Goal: Task Accomplishment & Management: Use online tool/utility

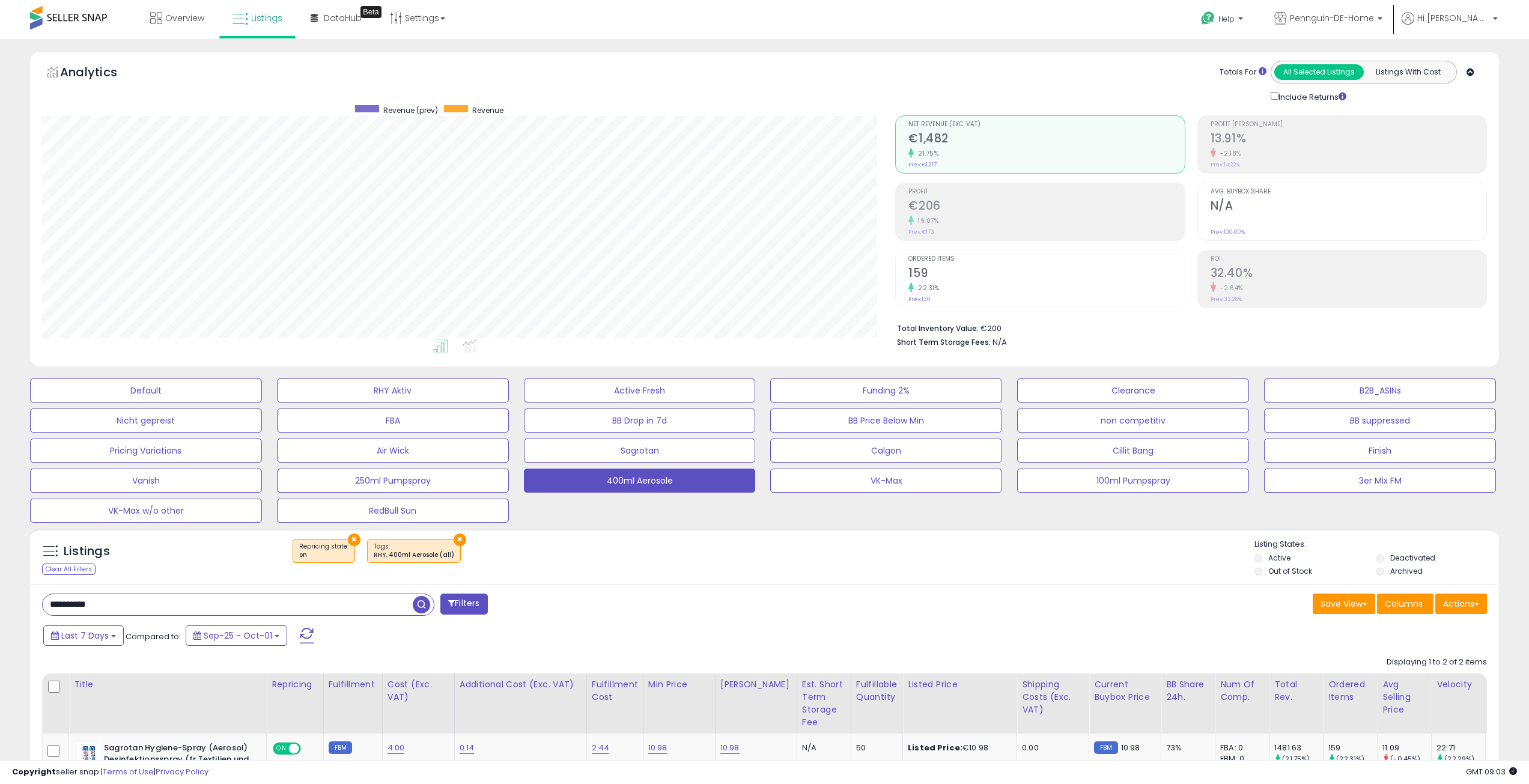
select select "**"
click at [417, 608] on span "button" at bounding box center [421, 604] width 17 height 17
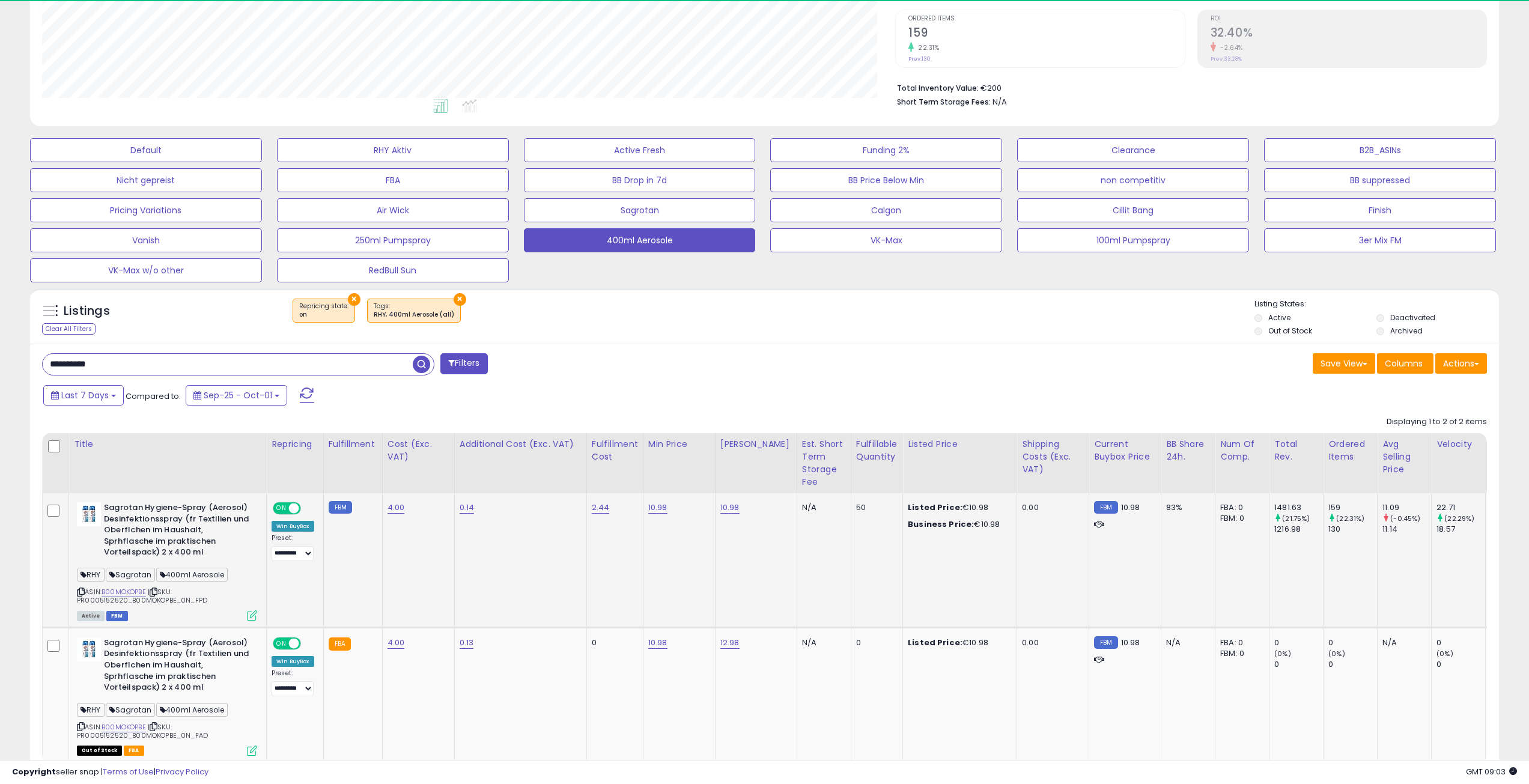
scroll to position [247, 854]
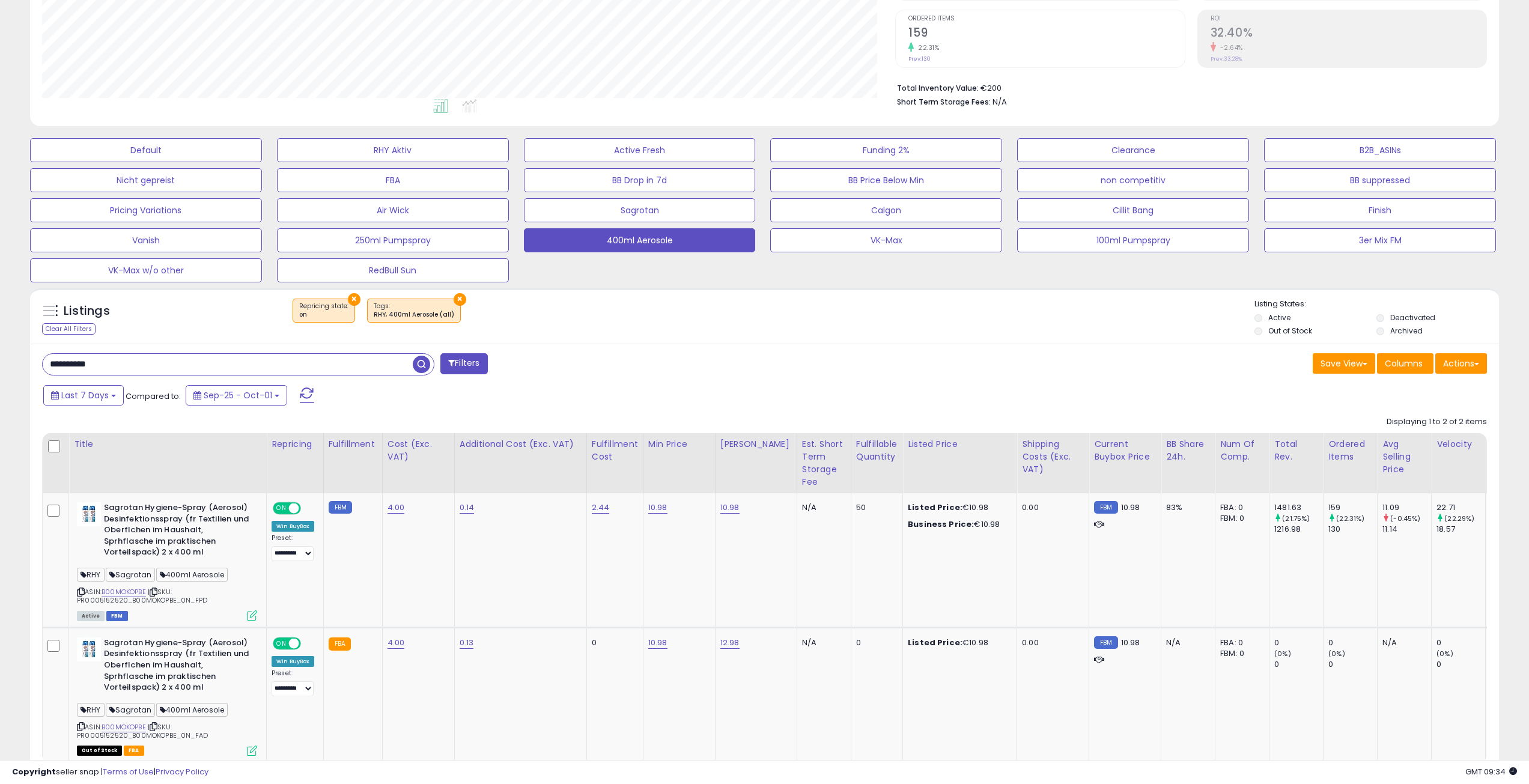
click at [852, 383] on div "Last 7 Days Compared to: Sep-25 - Oct-01" at bounding box center [583, 397] width 1084 height 27
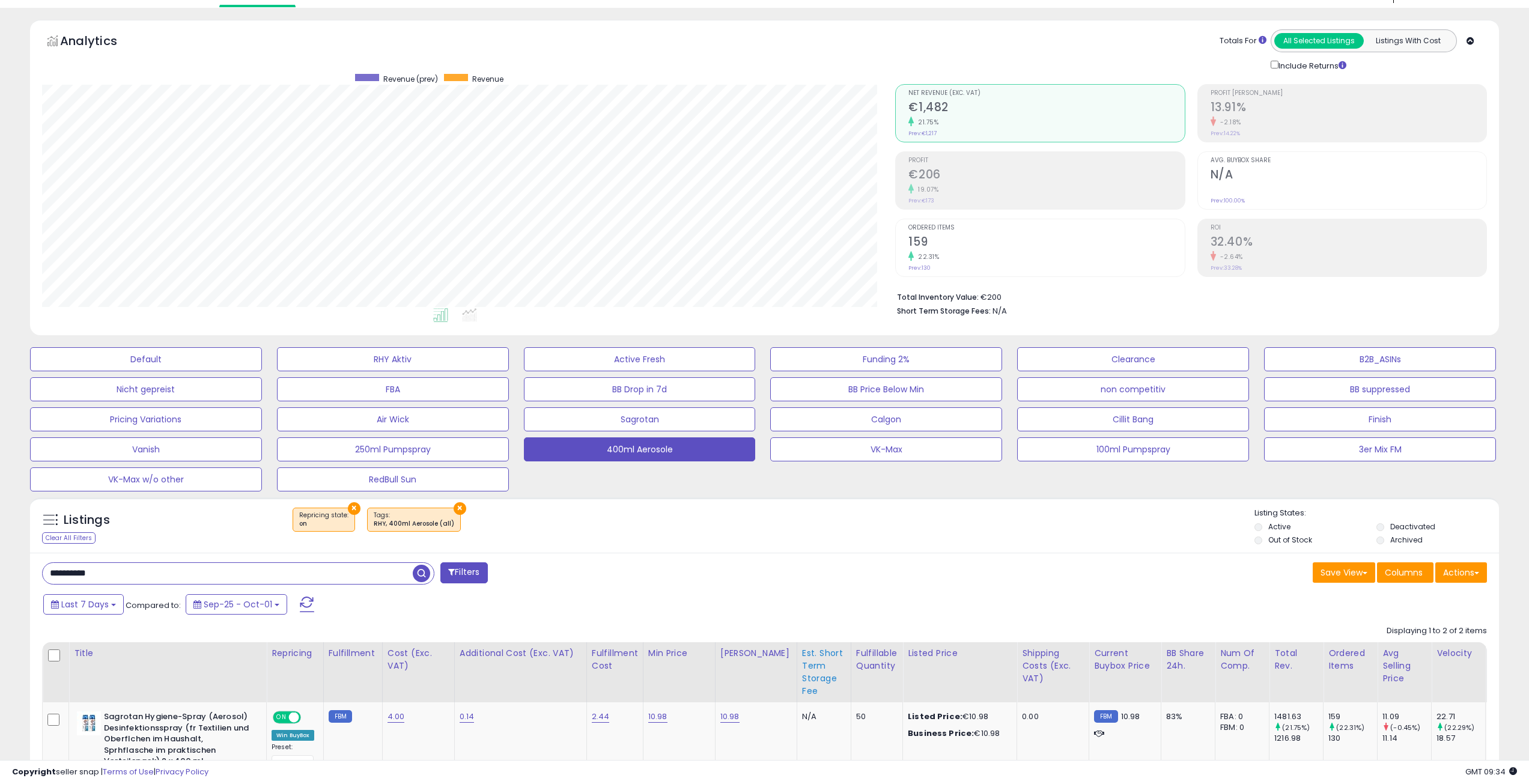
scroll to position [0, 0]
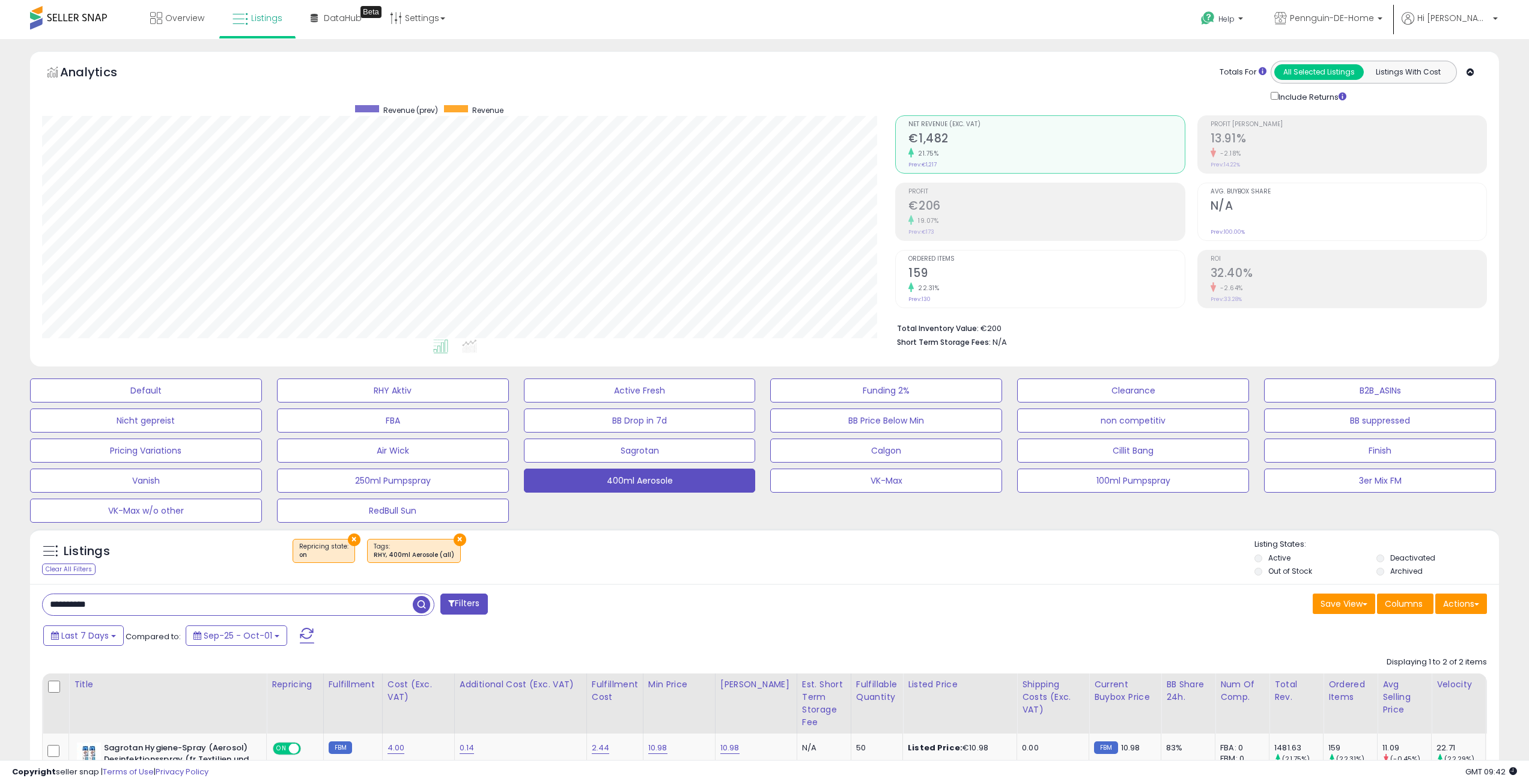
click at [681, 629] on div "Last 7 Days Compared to: Sep-25 - Oct-01" at bounding box center [583, 637] width 1084 height 27
drag, startPoint x: 667, startPoint y: 611, endPoint x: 657, endPoint y: 595, distance: 18.9
click at [667, 611] on div "**********" at bounding box center [399, 605] width 732 height 24
click at [1113, 391] on button "Clearance" at bounding box center [1133, 390] width 232 height 24
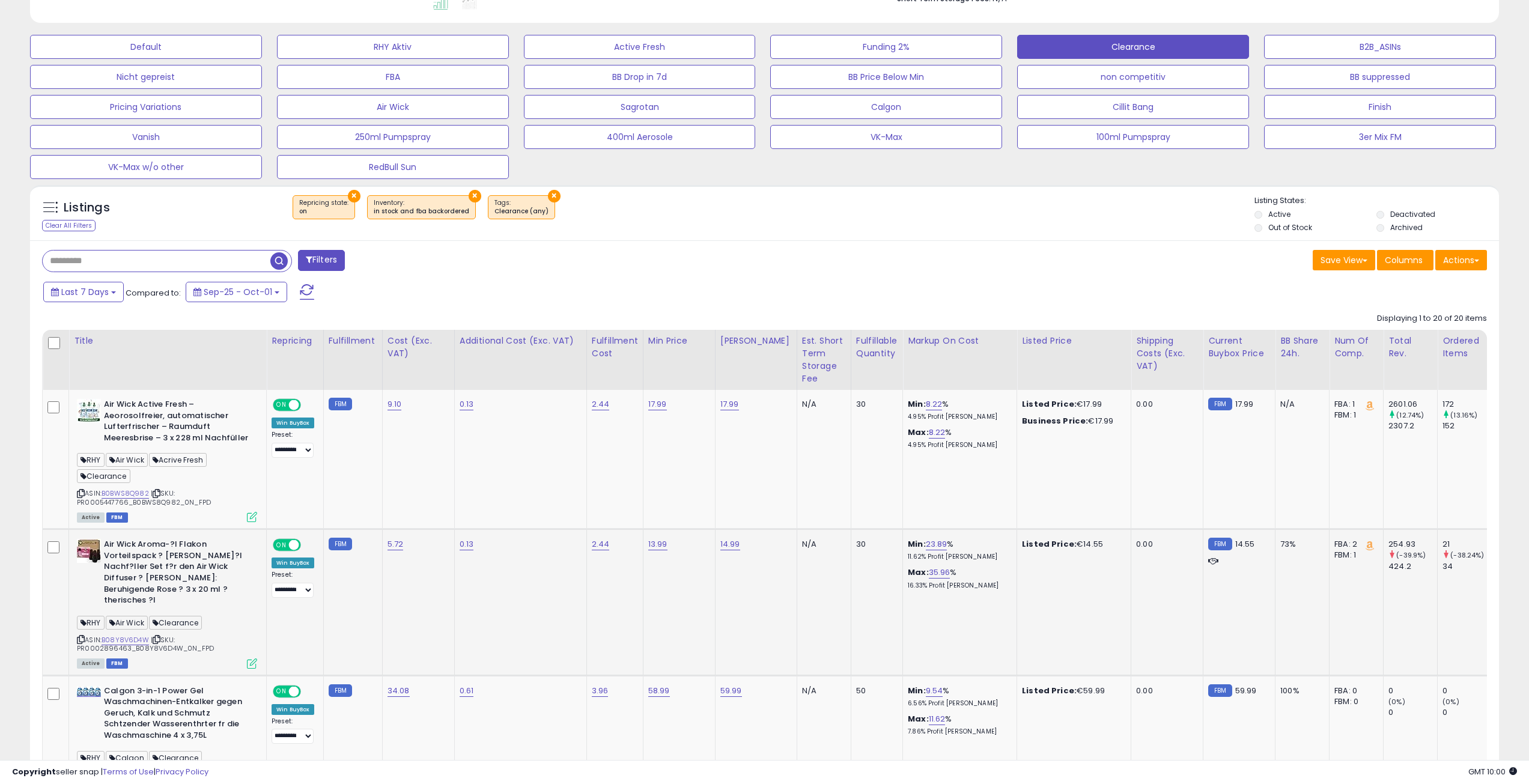
scroll to position [360, 0]
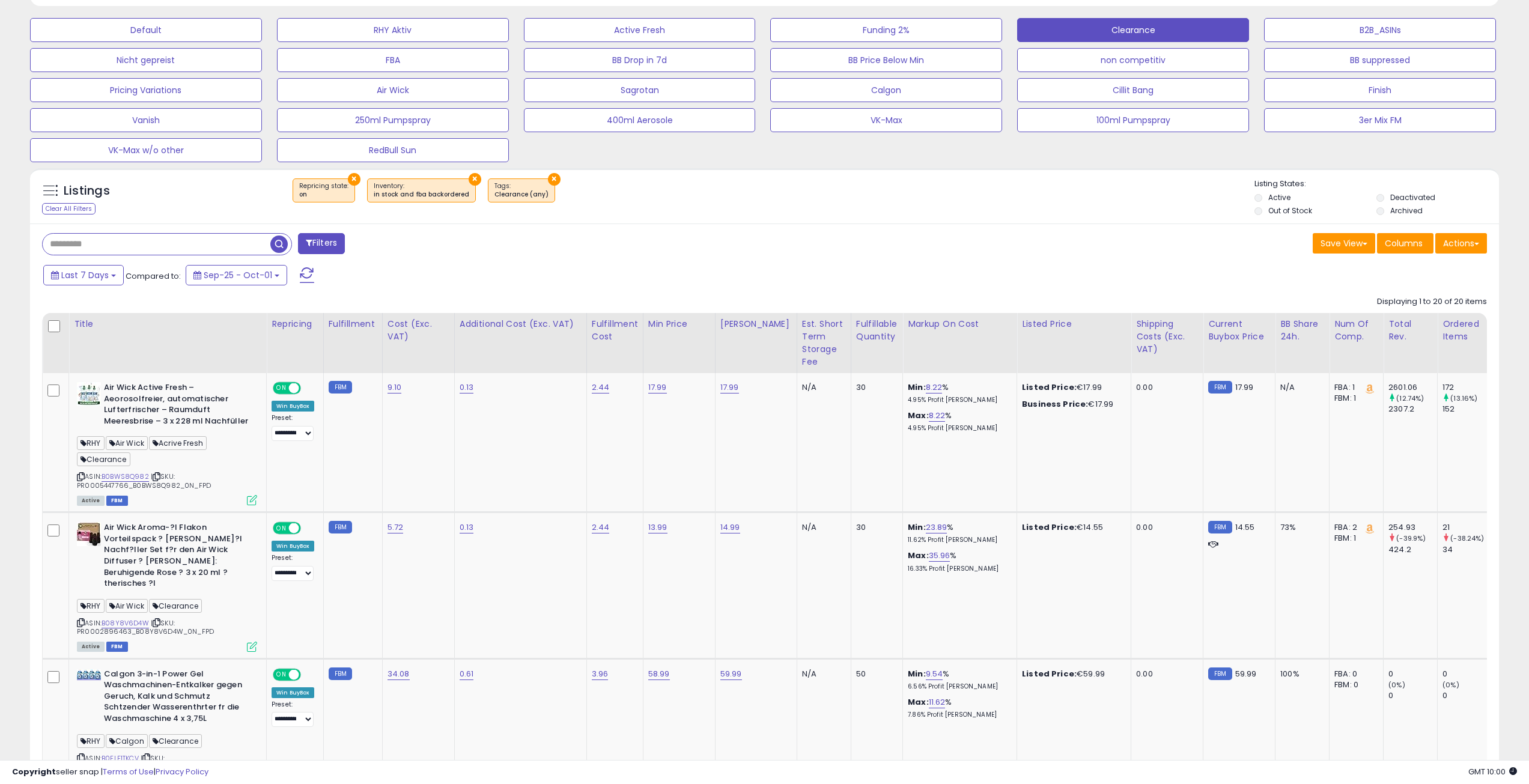
click at [122, 248] on input "text" at bounding box center [156, 244] width 228 height 21
type input "**********"
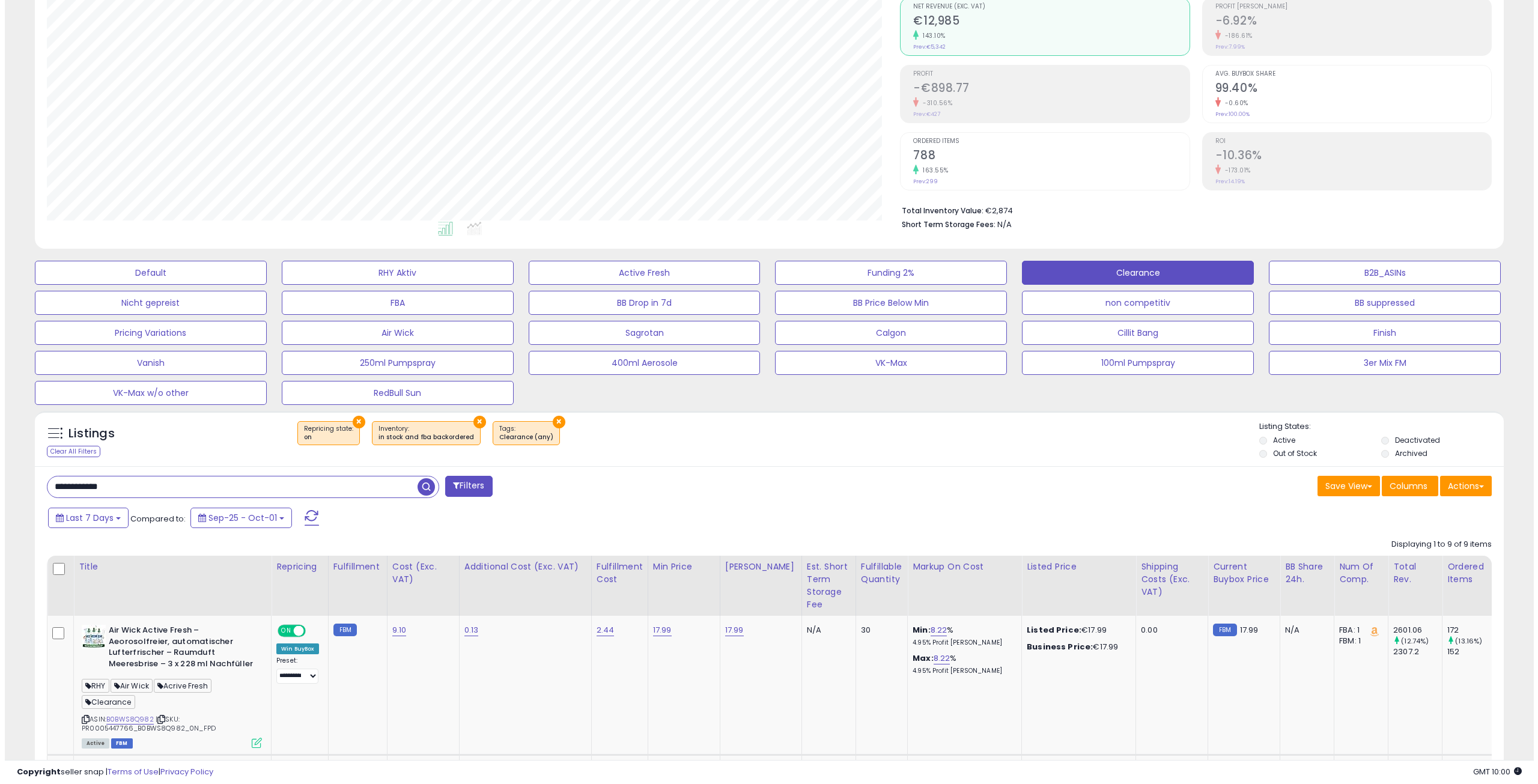
scroll to position [0, 0]
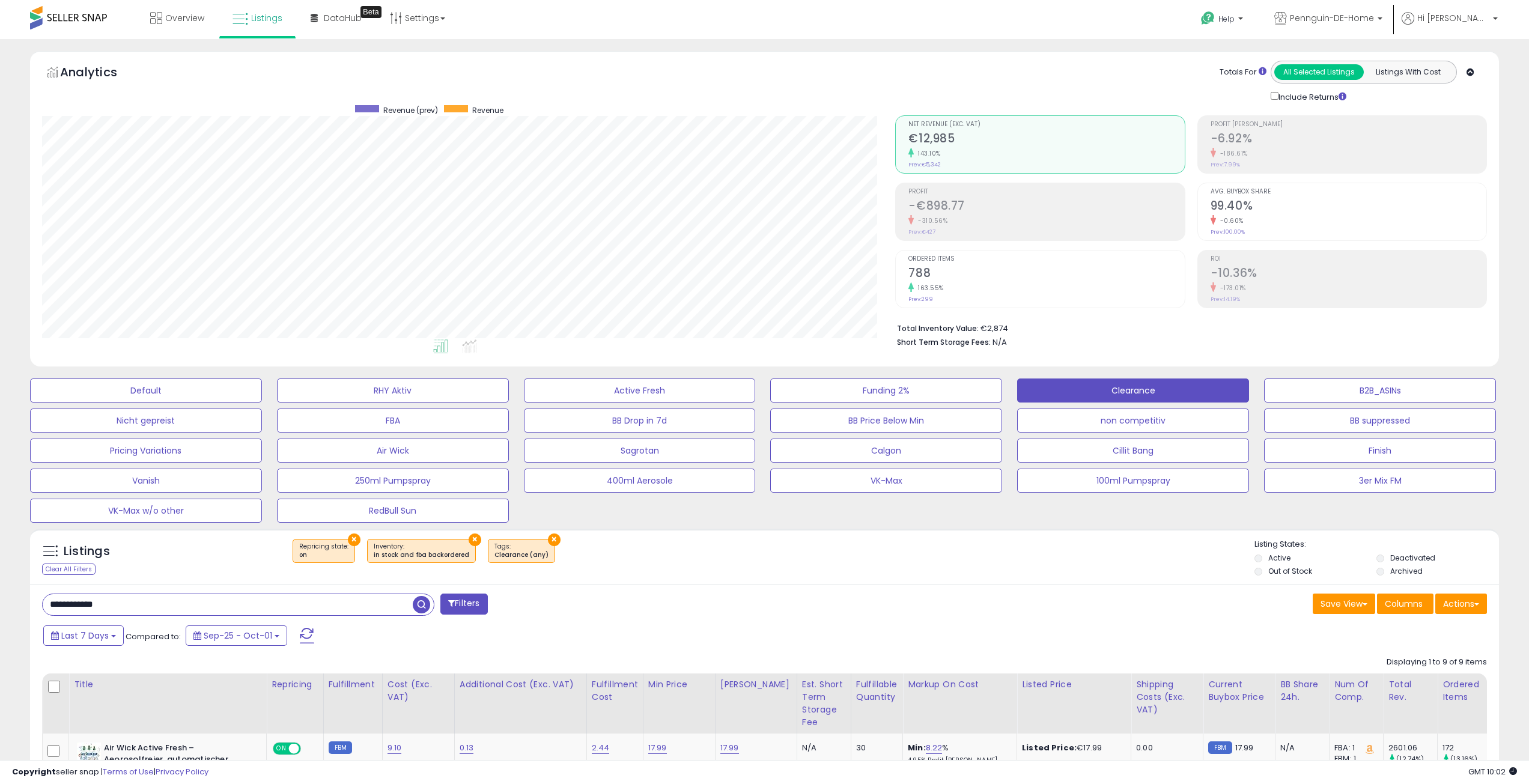
drag, startPoint x: 795, startPoint y: 621, endPoint x: 780, endPoint y: 633, distance: 19.2
click at [724, 571] on div "× Repricing state : on × Inventory × Tags" at bounding box center [766, 555] width 978 height 33
click at [814, 631] on div "Last 7 Days Compared to: Sep-25 - Oct-01" at bounding box center [583, 637] width 1084 height 27
drag, startPoint x: 464, startPoint y: 543, endPoint x: 473, endPoint y: 545, distance: 9.2
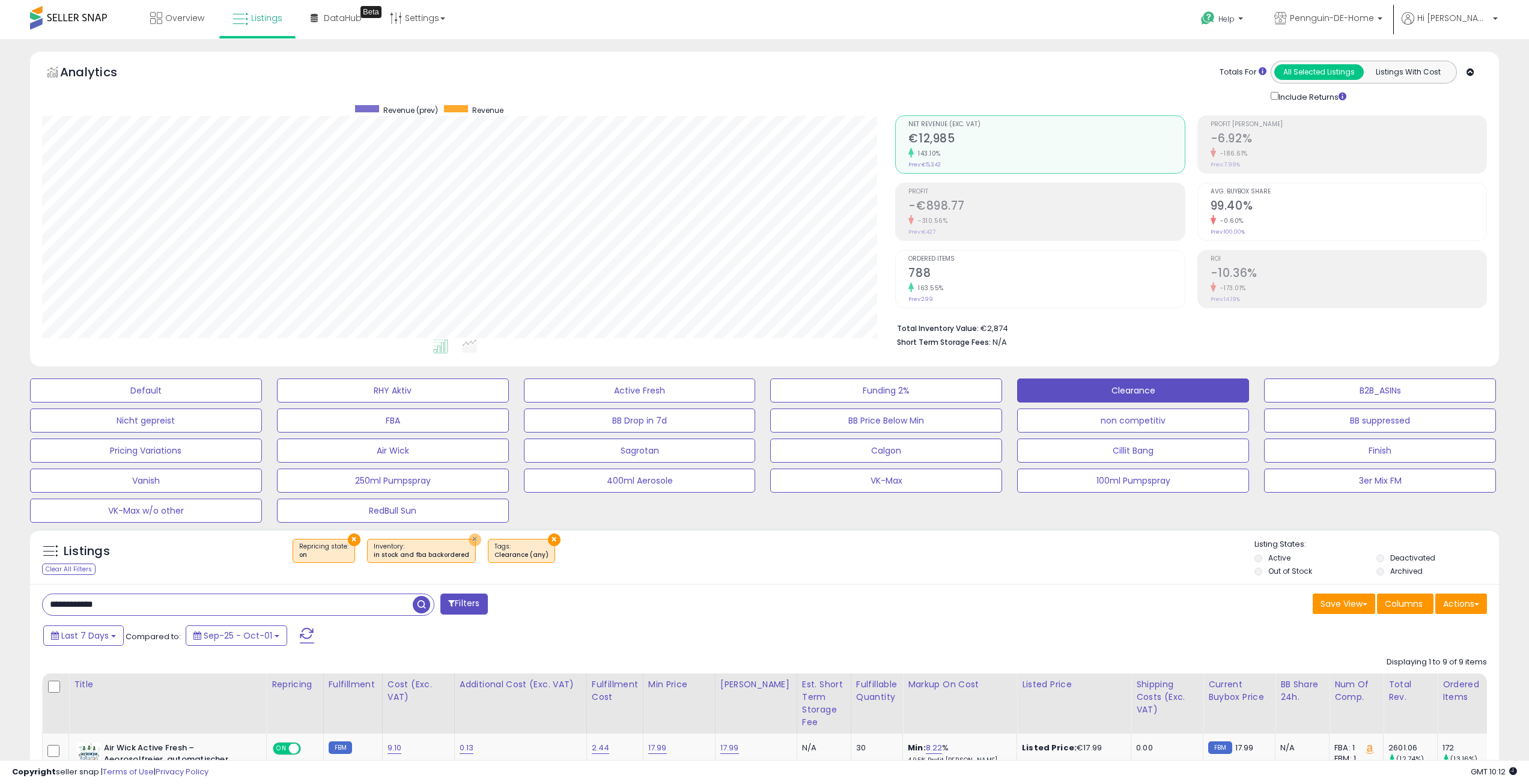
click at [469, 543] on button "×" at bounding box center [475, 540] width 13 height 13
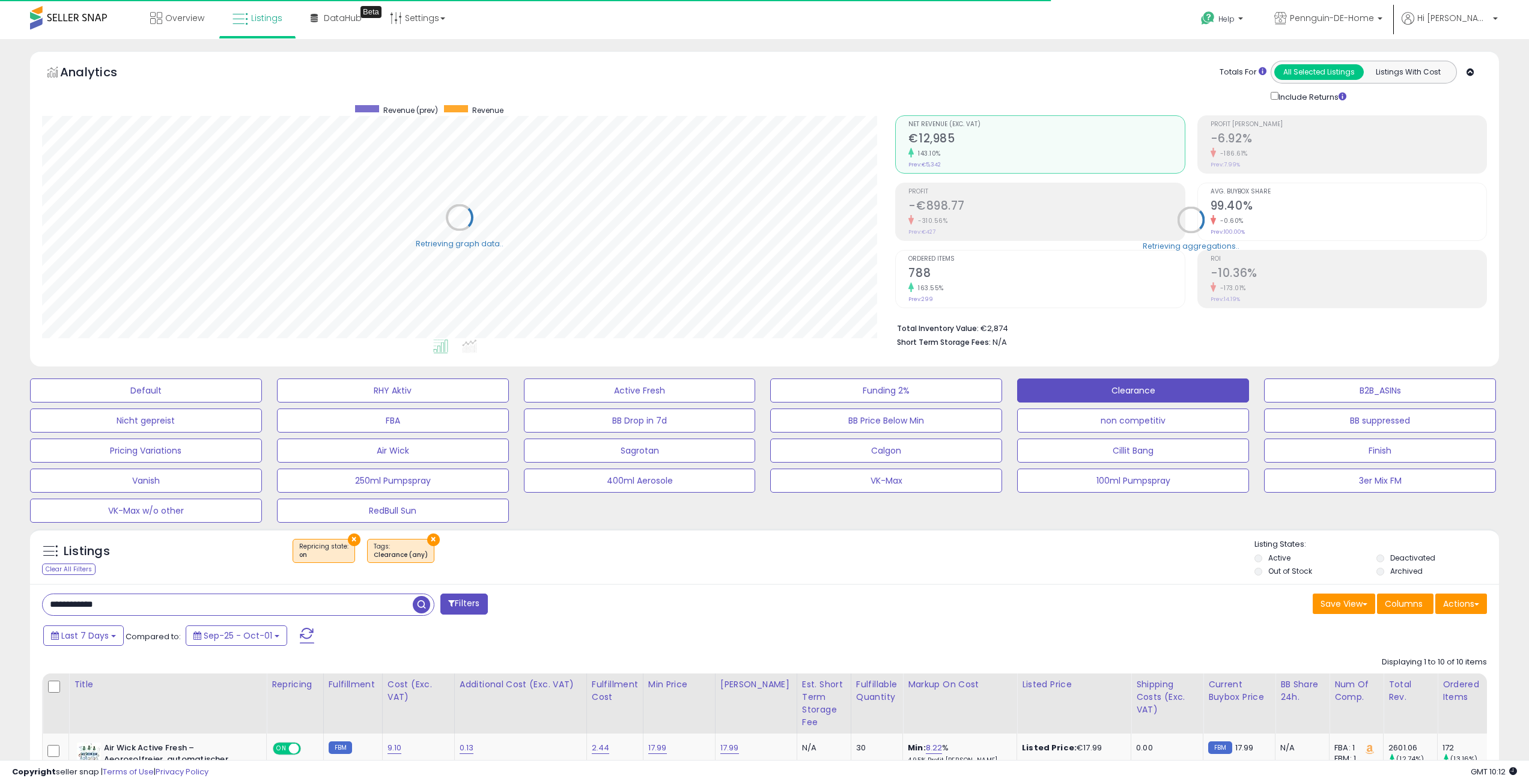
scroll to position [600512, 600009]
drag, startPoint x: 144, startPoint y: 603, endPoint x: -59, endPoint y: 588, distance: 203.6
click at [0, 588] on html "Unable to login Retrieving listings data.. has not yet accepted the Terms of Us…" at bounding box center [764, 392] width 1529 height 784
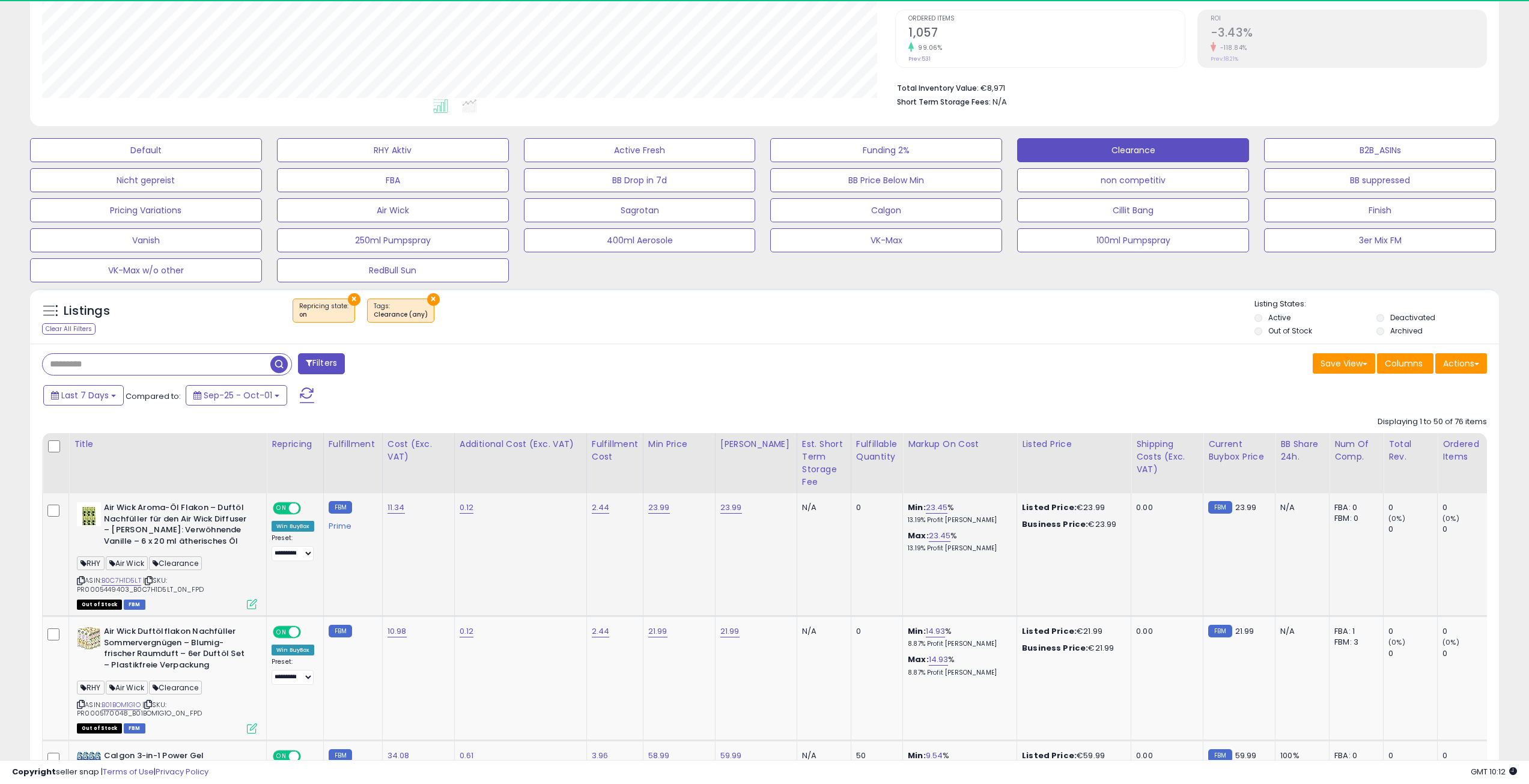
scroll to position [247, 854]
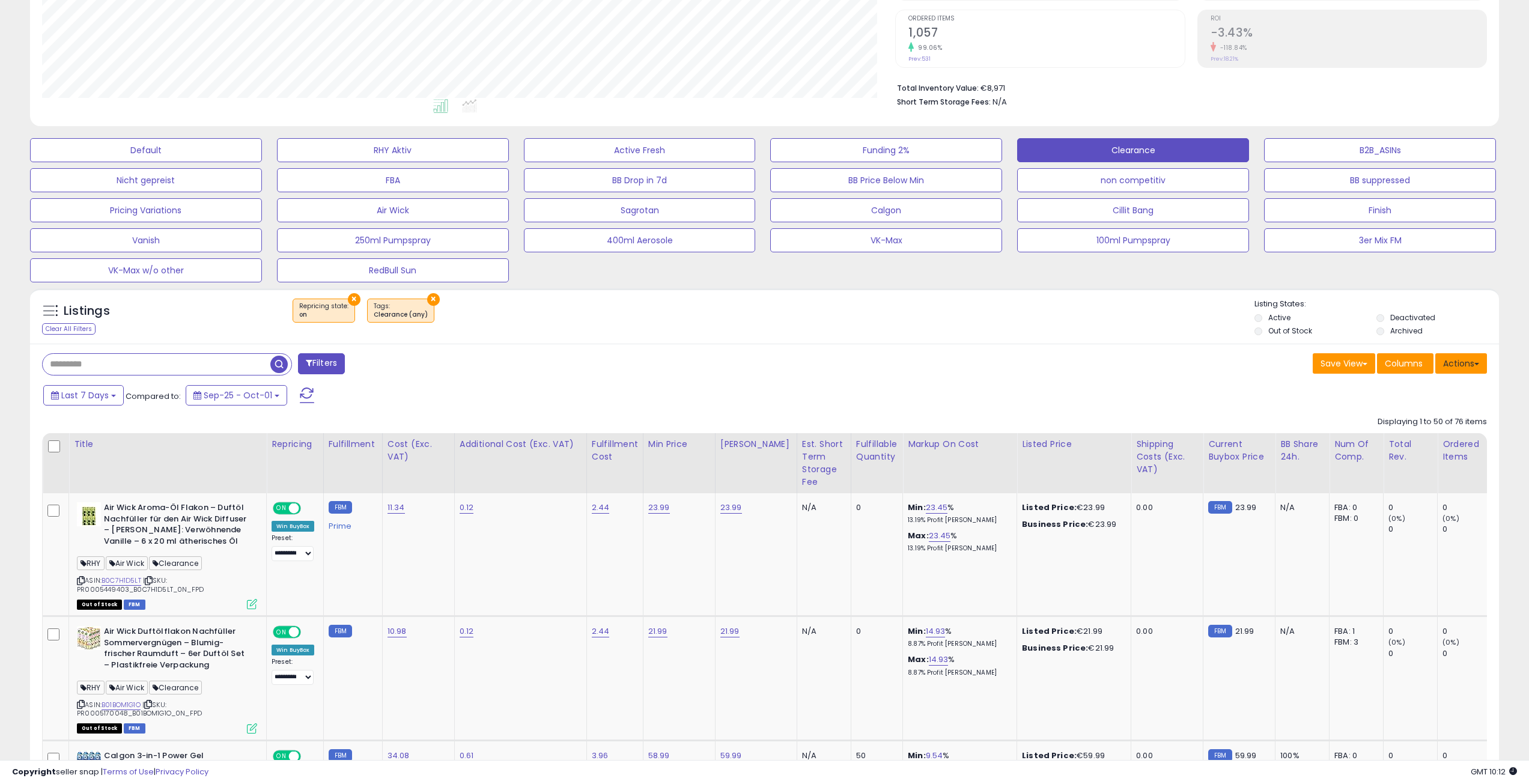
click at [1478, 366] on button "Actions" at bounding box center [1461, 364] width 52 height 21
click at [1423, 444] on link "Export All Columns" at bounding box center [1412, 440] width 131 height 19
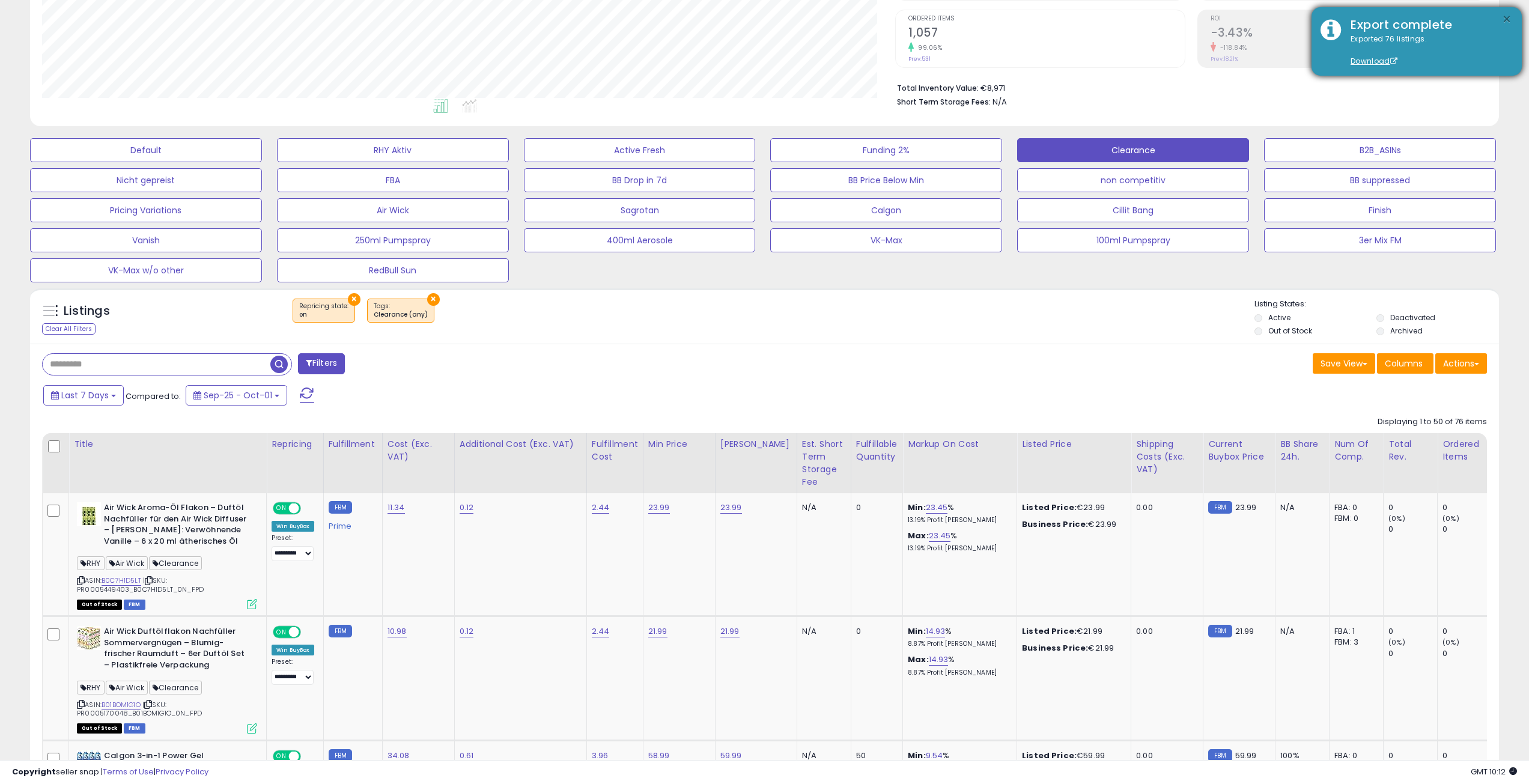
click at [1505, 18] on button "×" at bounding box center [1506, 19] width 10 height 15
